Goal: Information Seeking & Learning: Learn about a topic

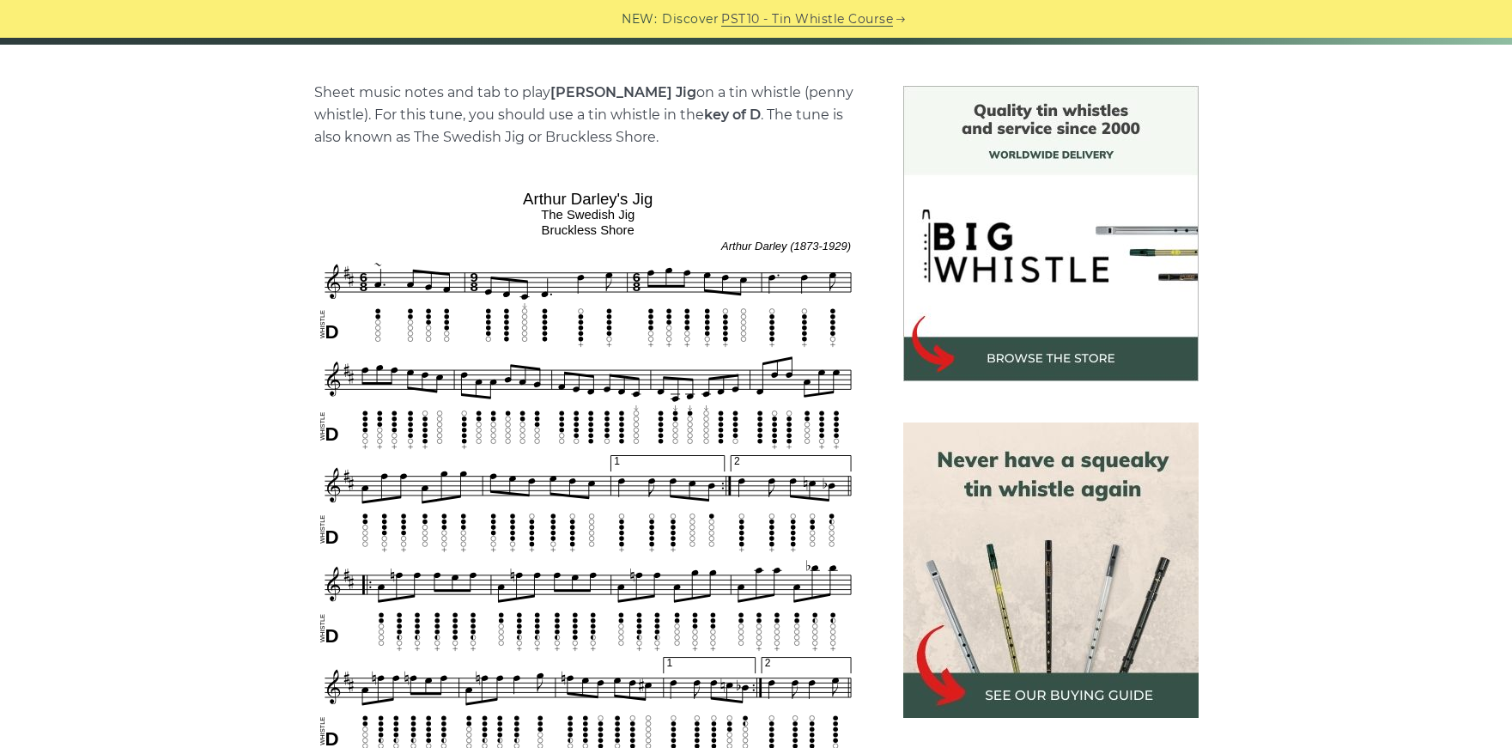
scroll to position [469, 0]
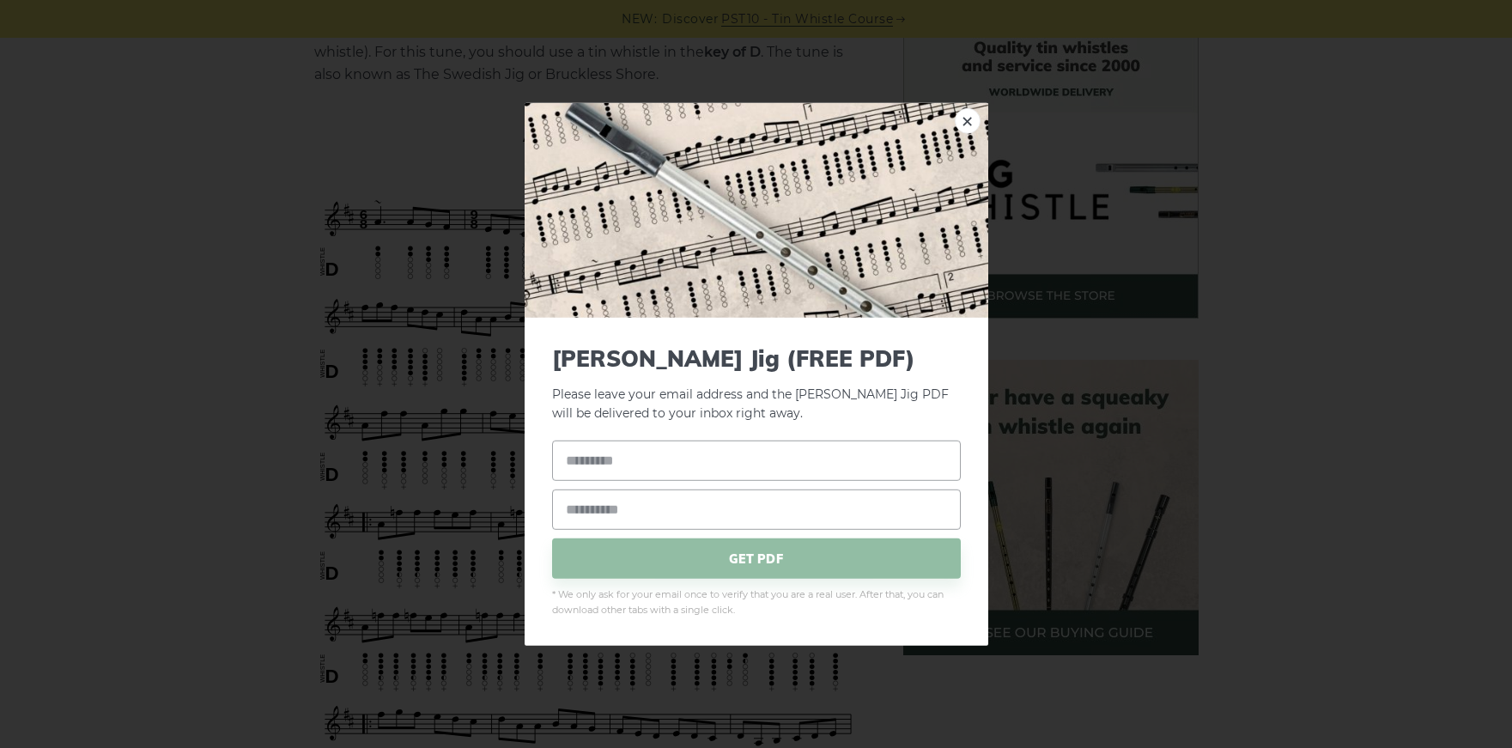
click at [370, 210] on div "× [PERSON_NAME] Jig (FREE PDF) Please leave your email address and the [PERSON_…" at bounding box center [756, 374] width 1512 height 748
drag, startPoint x: 973, startPoint y: 115, endPoint x: 922, endPoint y: 147, distance: 59.8
click at [973, 115] on link "×" at bounding box center [968, 120] width 26 height 26
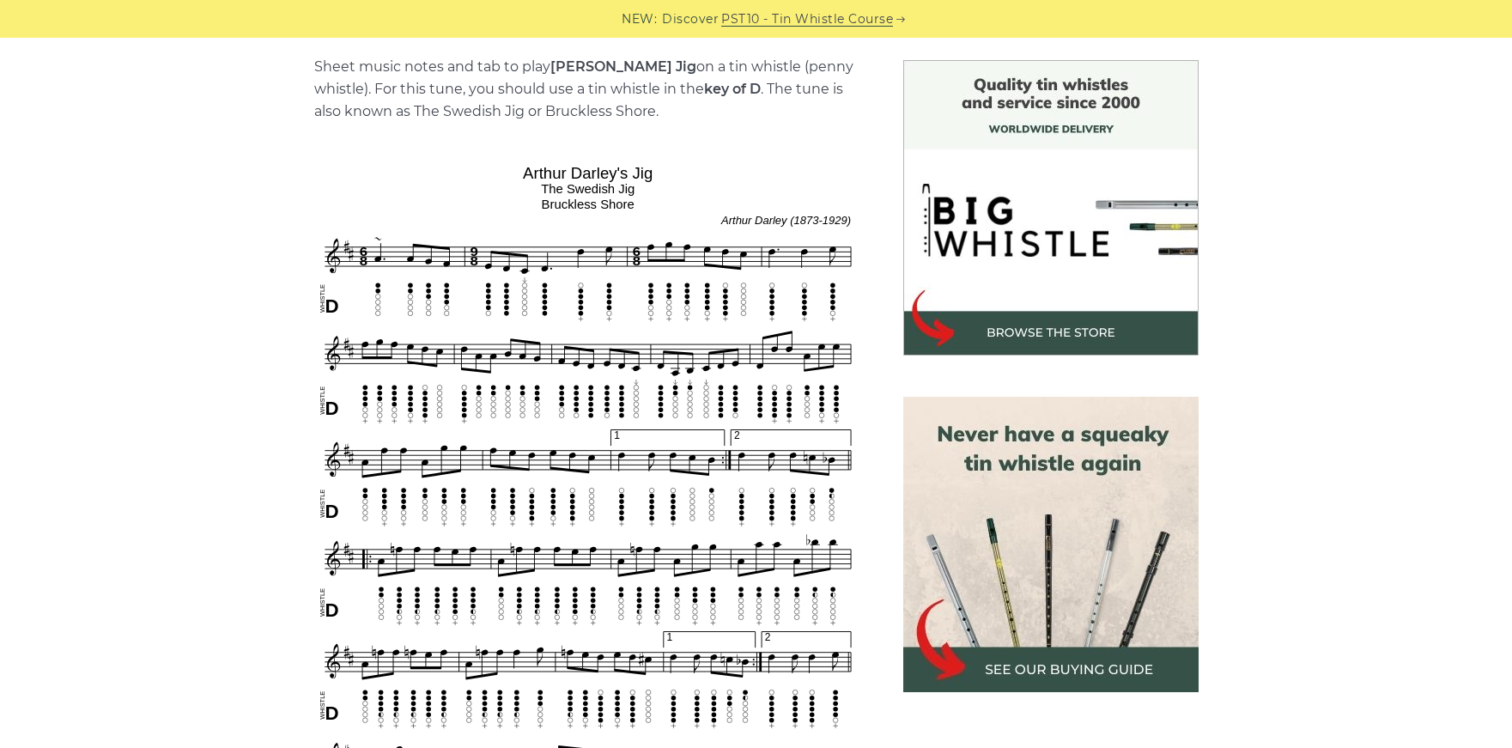
scroll to position [428, 0]
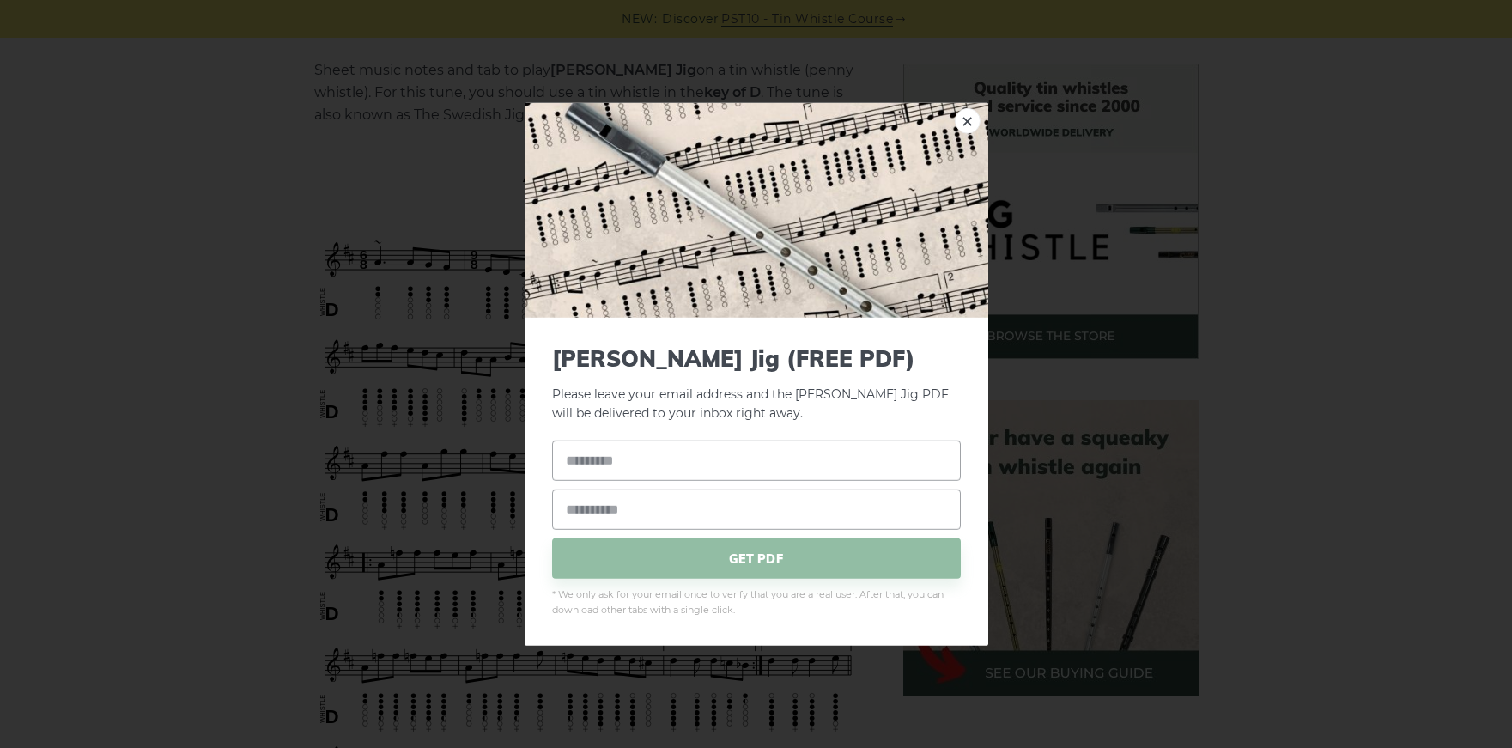
click at [952, 114] on img at bounding box center [756, 209] width 464 height 215
click at [960, 116] on link "×" at bounding box center [968, 120] width 26 height 26
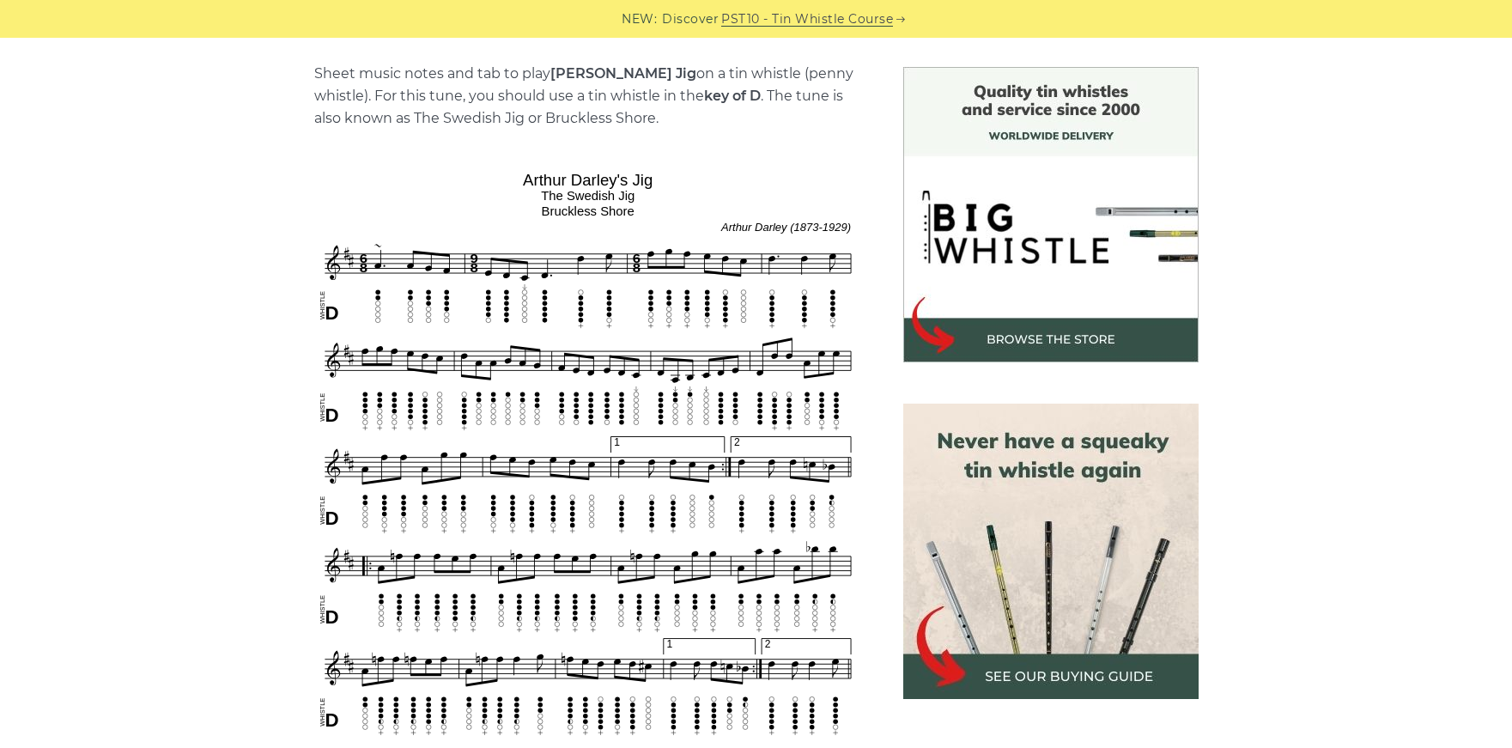
click at [925, 81] on img at bounding box center [1050, 214] width 295 height 295
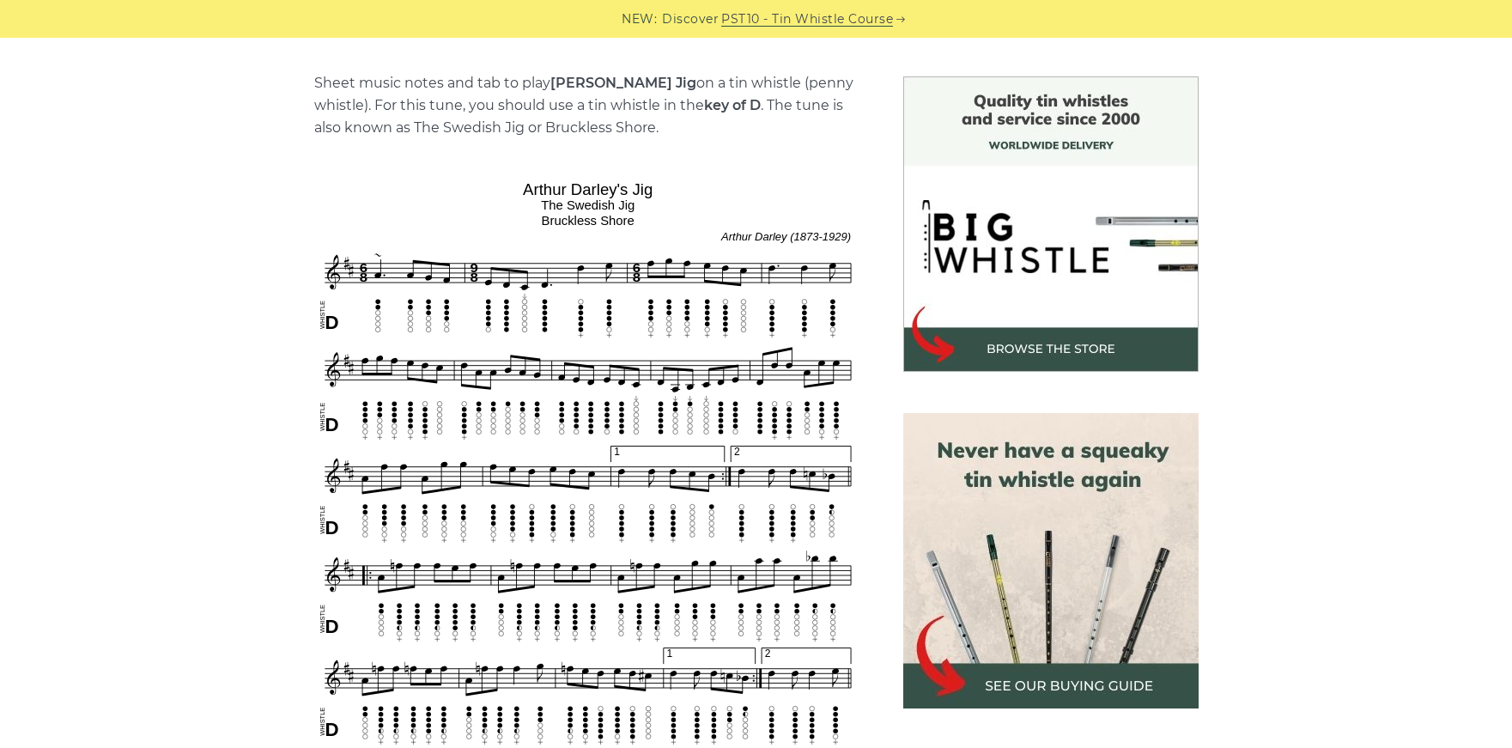
scroll to position [411, 0]
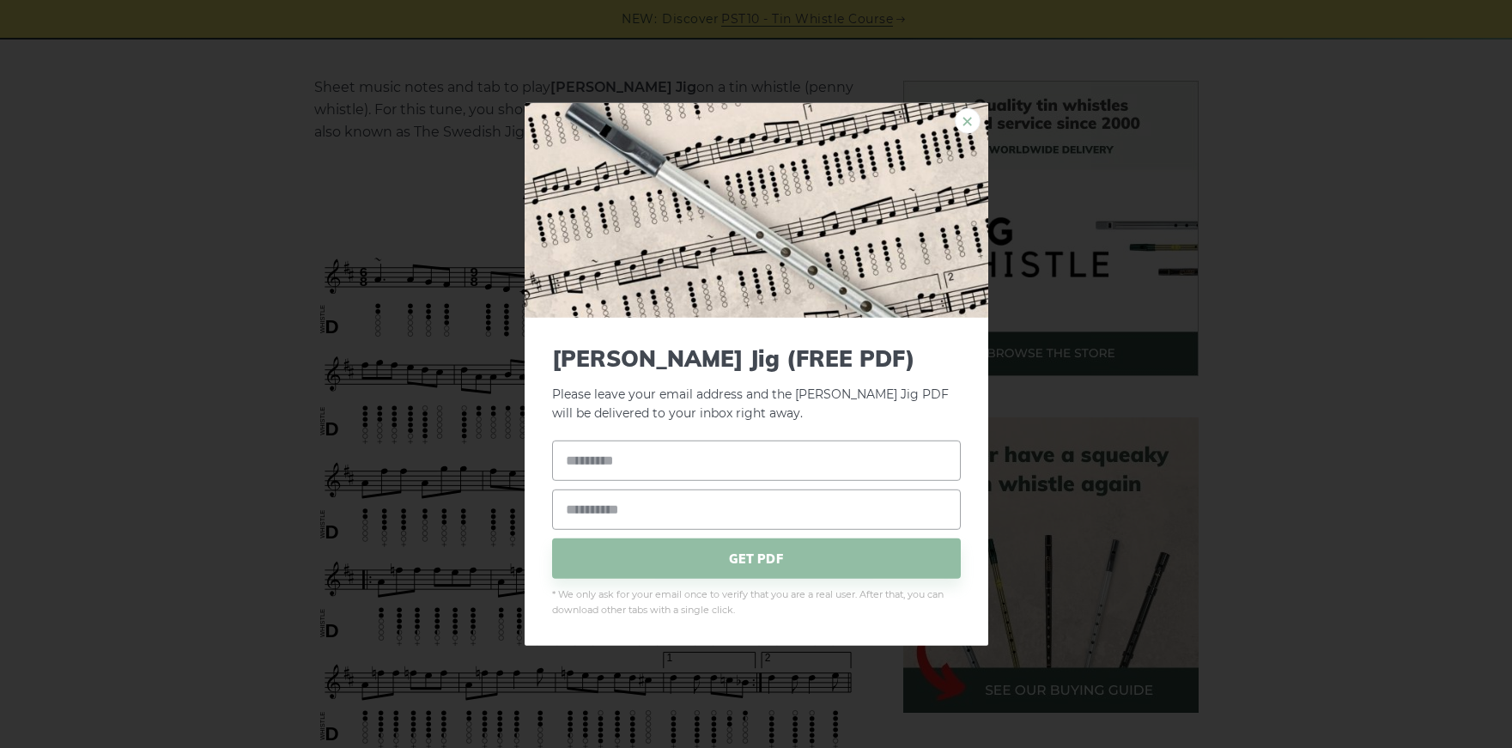
click at [967, 120] on link "×" at bounding box center [968, 120] width 26 height 26
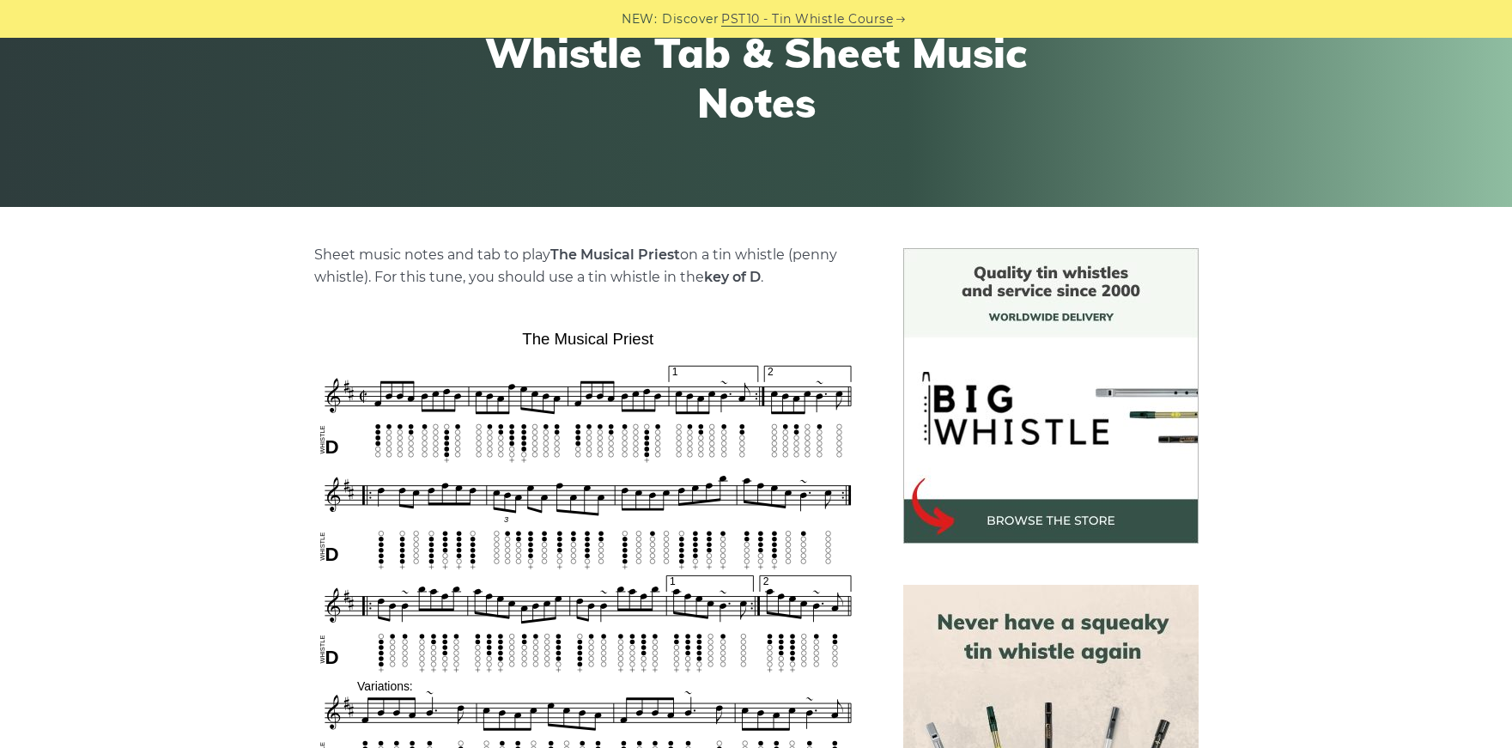
scroll to position [266, 0]
